Goal: Task Accomplishment & Management: Manage account settings

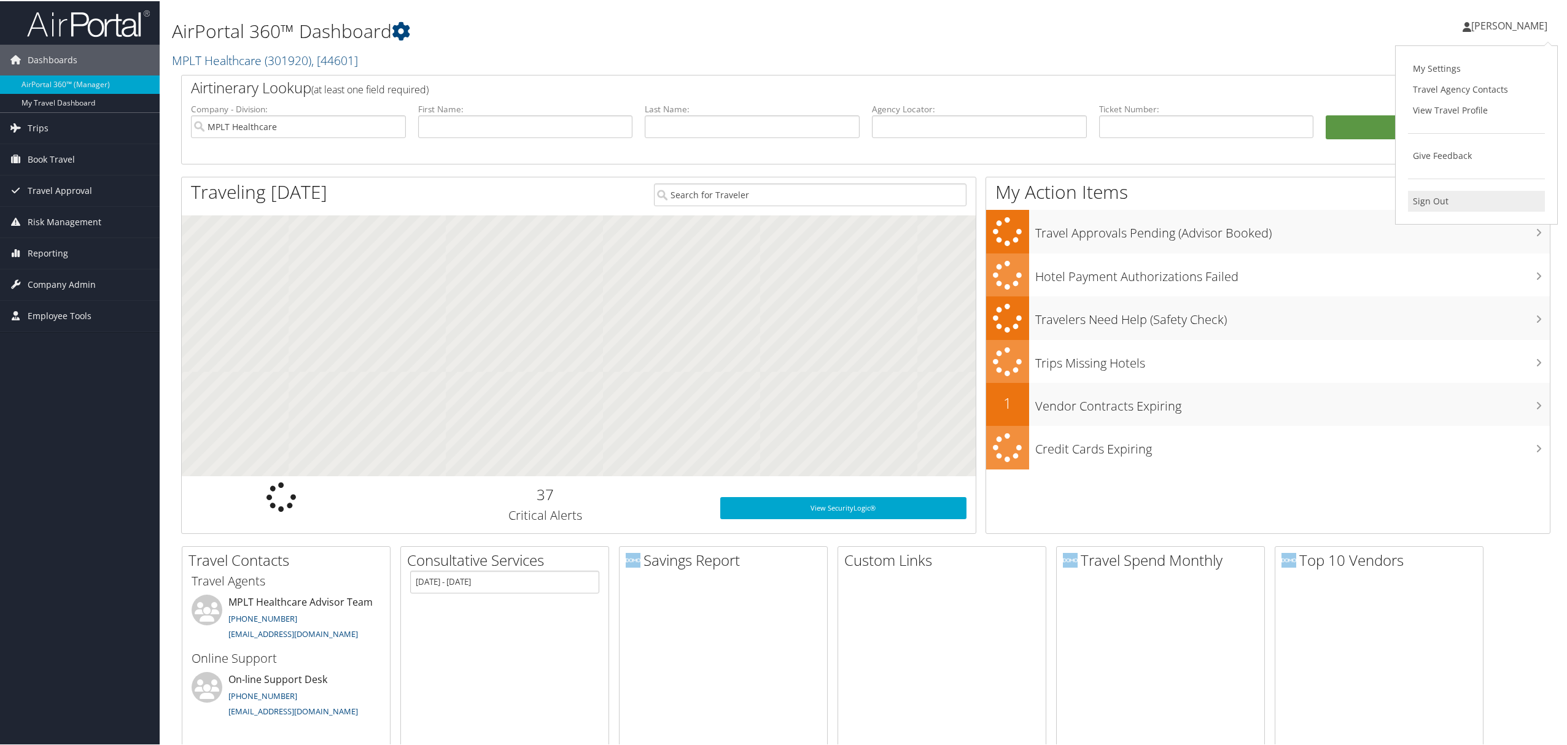
click at [1430, 204] on link "Sign Out" at bounding box center [1476, 200] width 137 height 21
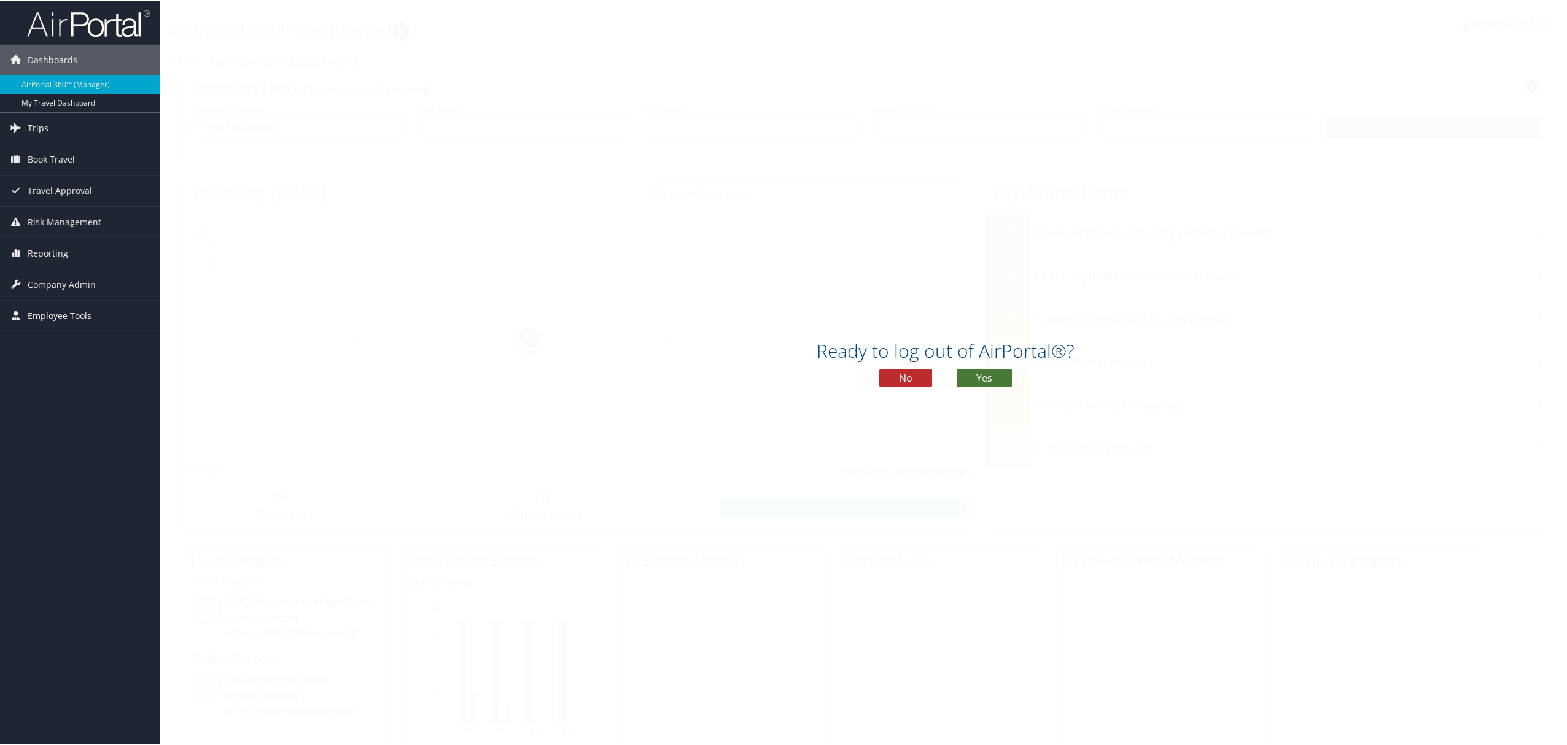
click at [983, 370] on button "Yes" at bounding box center [983, 377] width 55 height 18
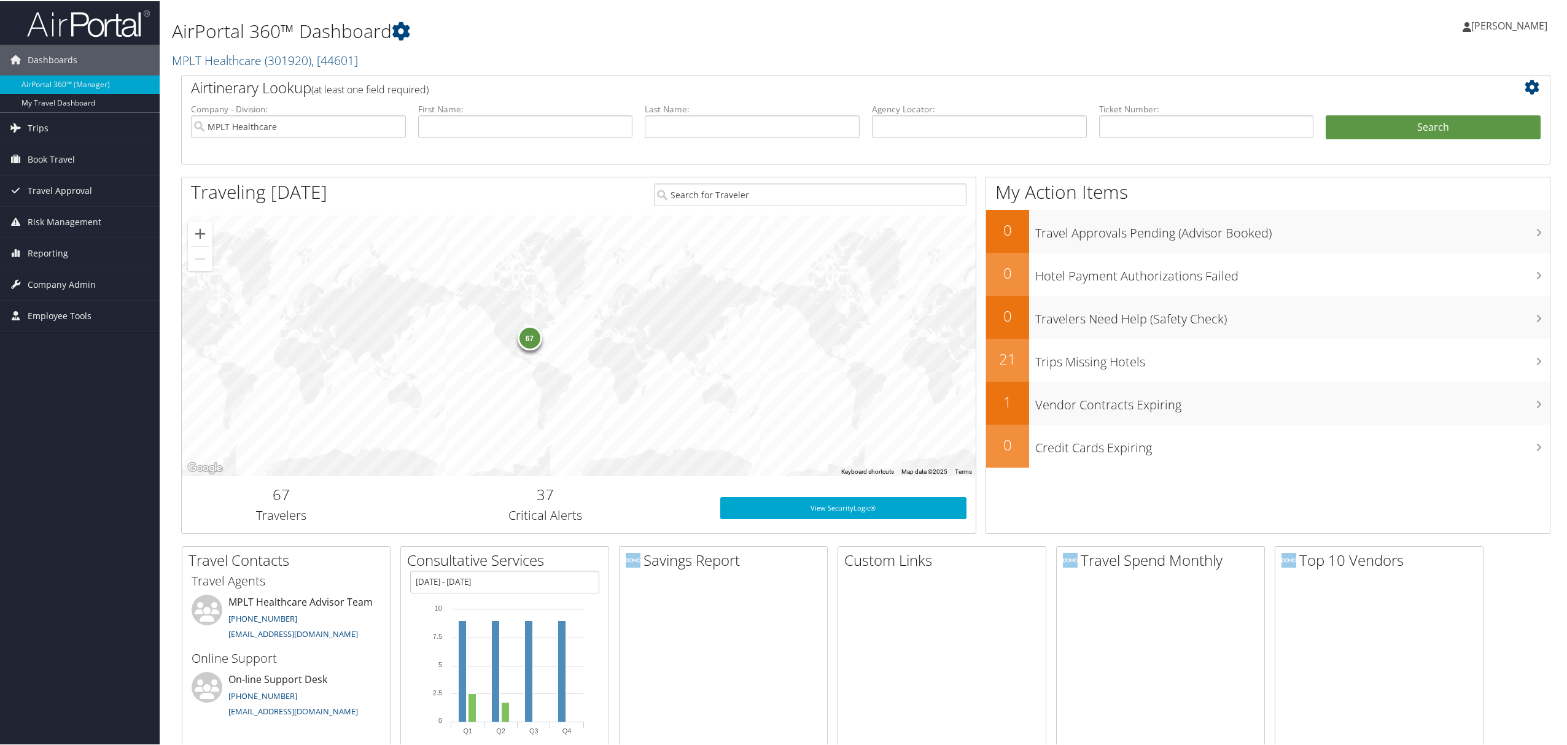
click at [1495, 14] on link "[PERSON_NAME]" at bounding box center [1510, 24] width 97 height 37
click at [1451, 198] on link "Sign Out" at bounding box center [1476, 200] width 137 height 21
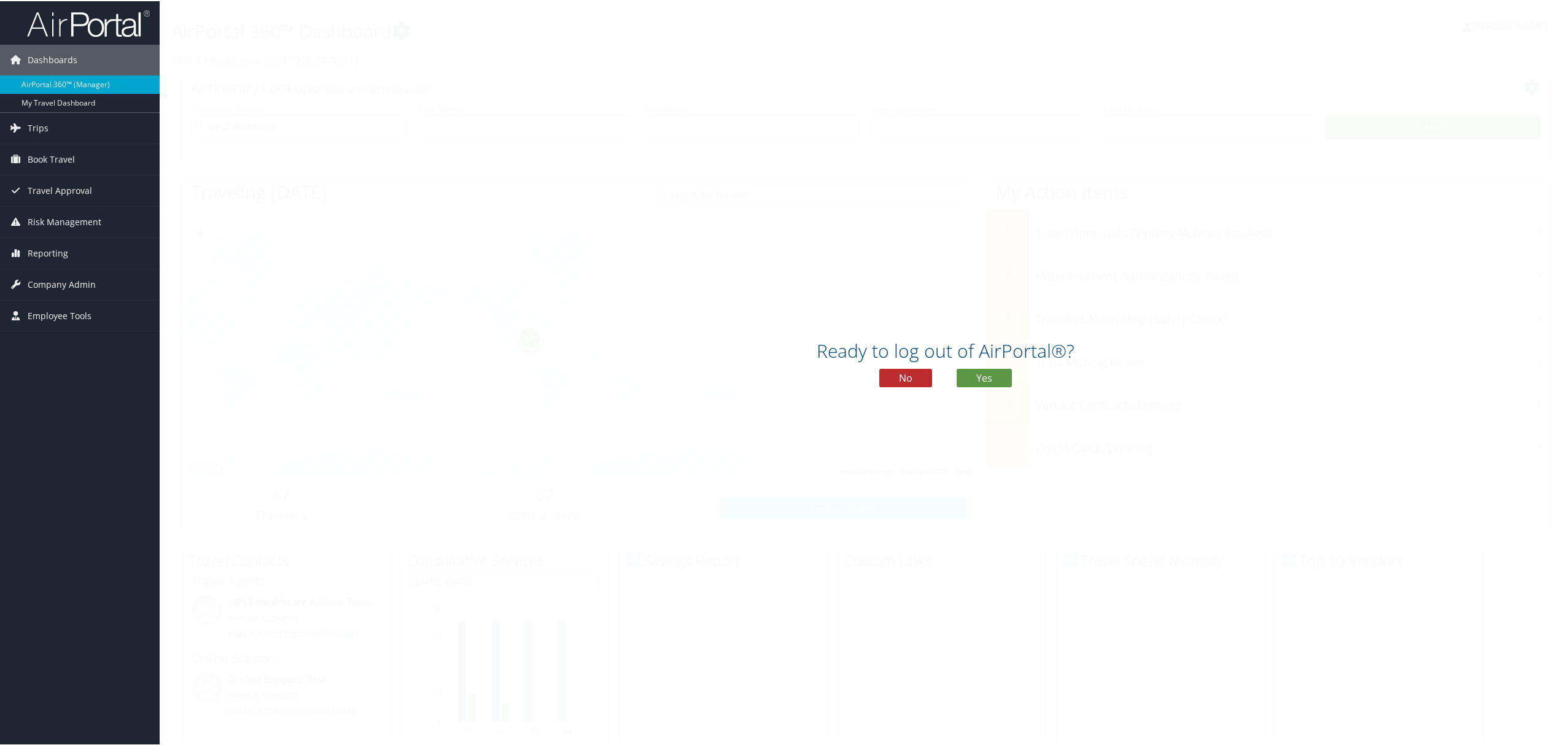
click at [991, 366] on div "Ready to log out of AirPortal®? No Yes" at bounding box center [946, 366] width 1572 height 63
click at [1005, 382] on button "Yes" at bounding box center [983, 377] width 55 height 18
